Goal: Information Seeking & Learning: Learn about a topic

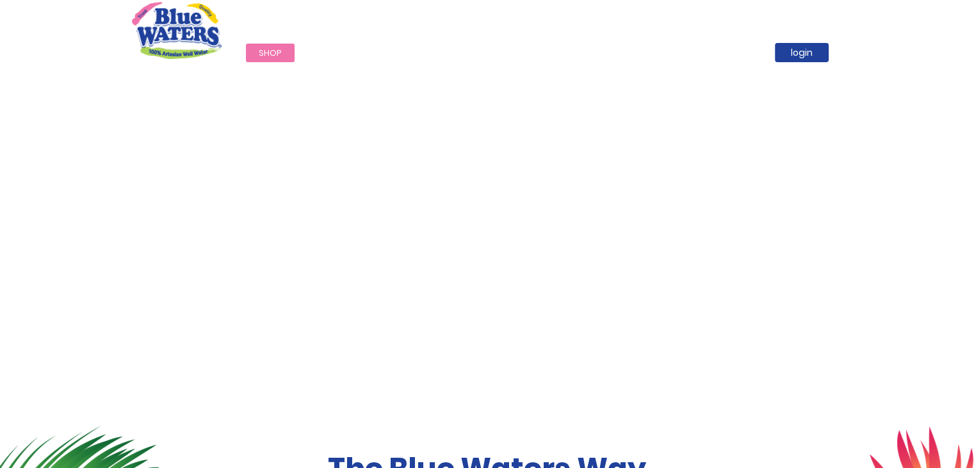
scroll to position [26, 0]
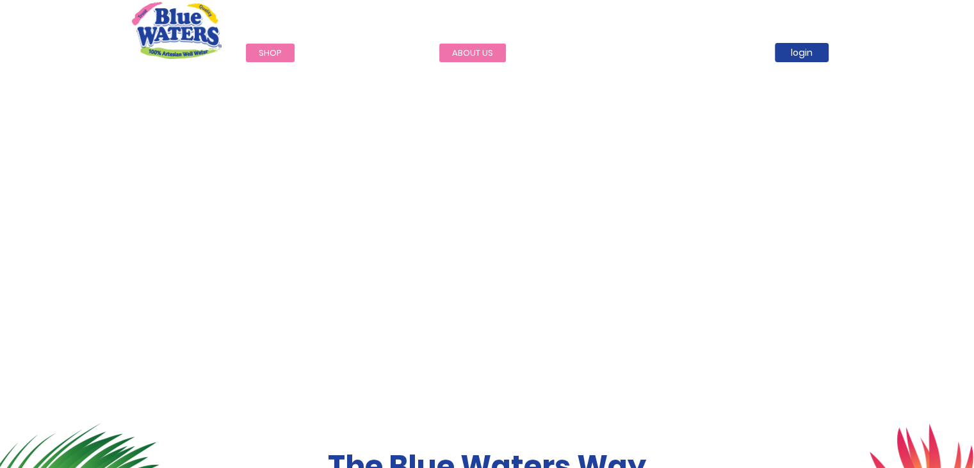
click at [477, 57] on link "about us" at bounding box center [472, 53] width 67 height 19
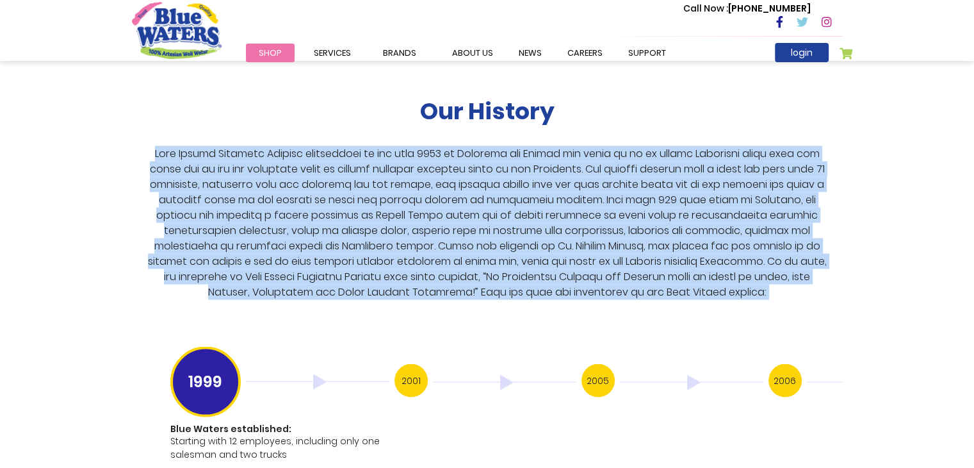
scroll to position [2355, 0]
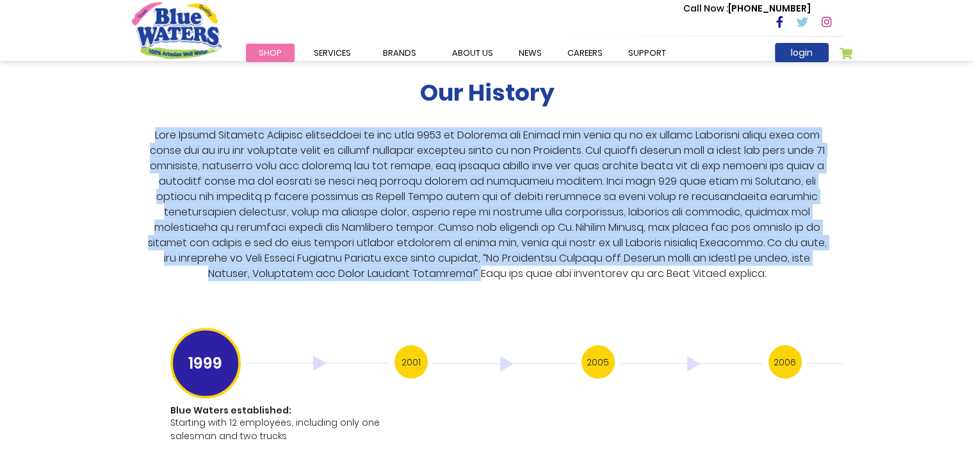
drag, startPoint x: 149, startPoint y: 158, endPoint x: 452, endPoint y: 259, distance: 320.3
click at [452, 259] on p at bounding box center [487, 204] width 690 height 154
copy p "Blue Waters Products Limited established in the year [DATE] in [GEOGRAPHIC_DATA…"
